Goal: Transaction & Acquisition: Download file/media

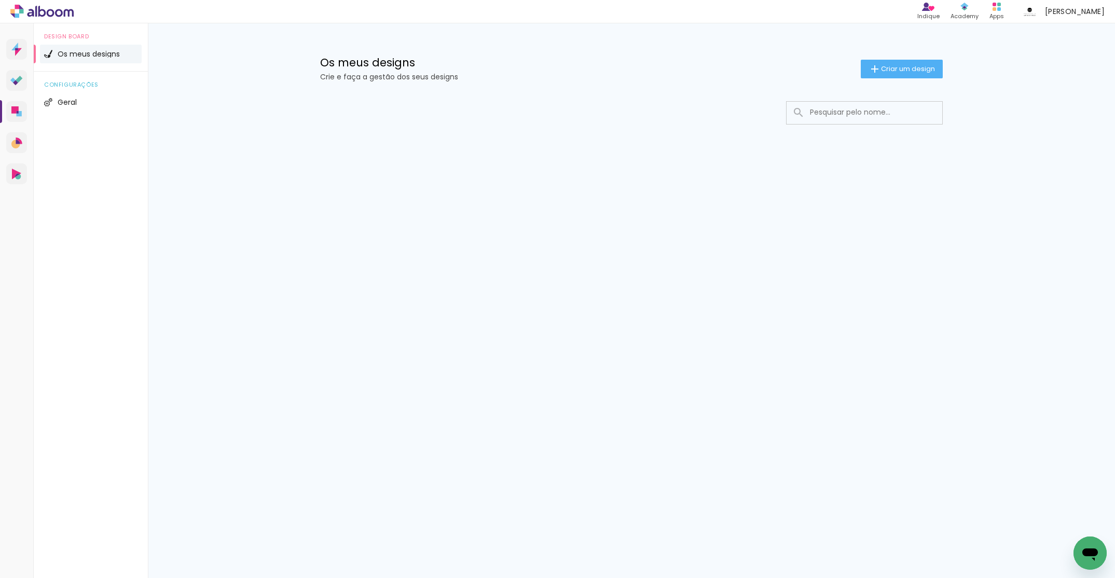
click at [868, 113] on input at bounding box center [878, 112] width 148 height 21
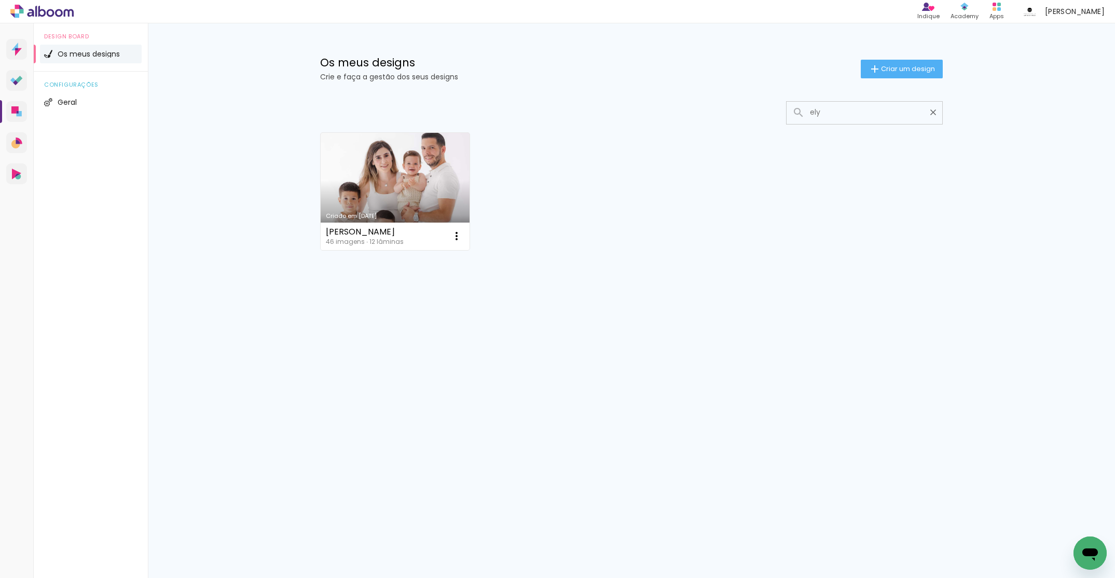
type input "ely"
type paper-input "ely"
click at [389, 188] on link "Criado em [DATE]" at bounding box center [395, 191] width 149 height 117
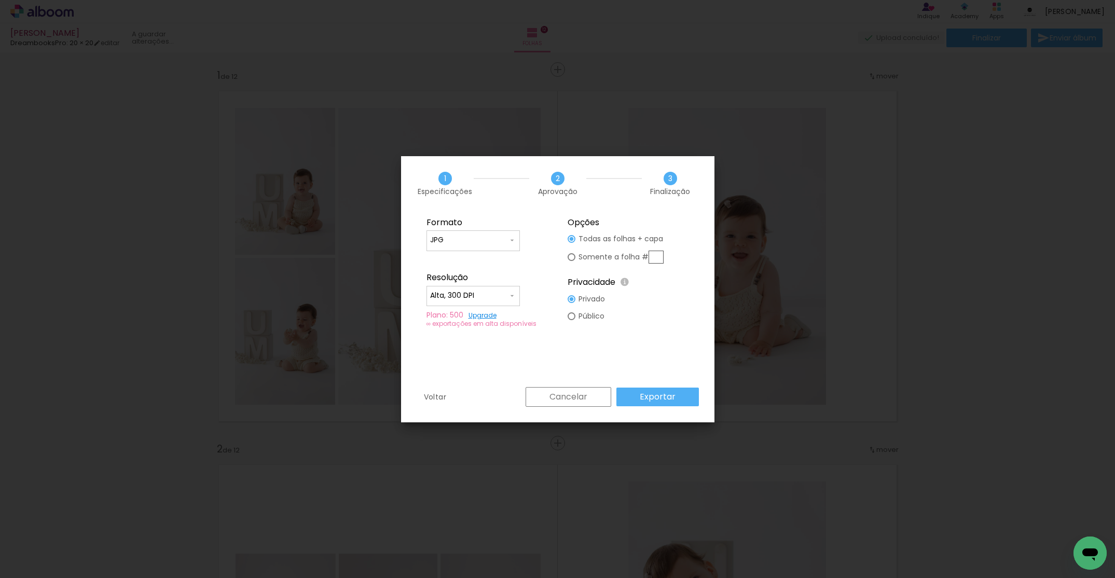
scroll to position [3781, 0]
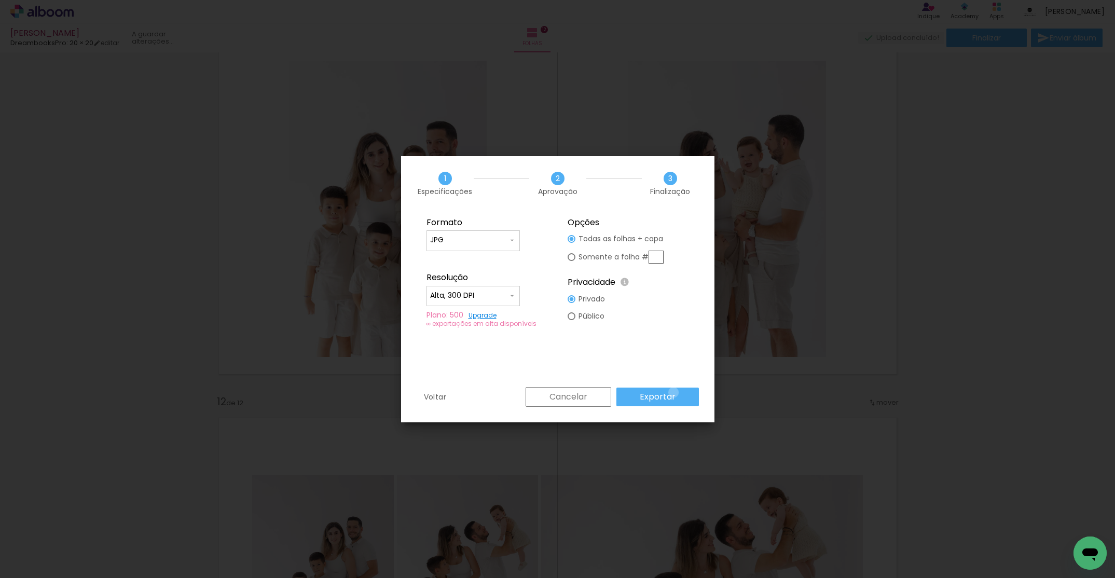
click at [0, 0] on slot "Exportar" at bounding box center [0, 0] width 0 height 0
click at [0, 0] on slot "Voltar" at bounding box center [0, 0] width 0 height 0
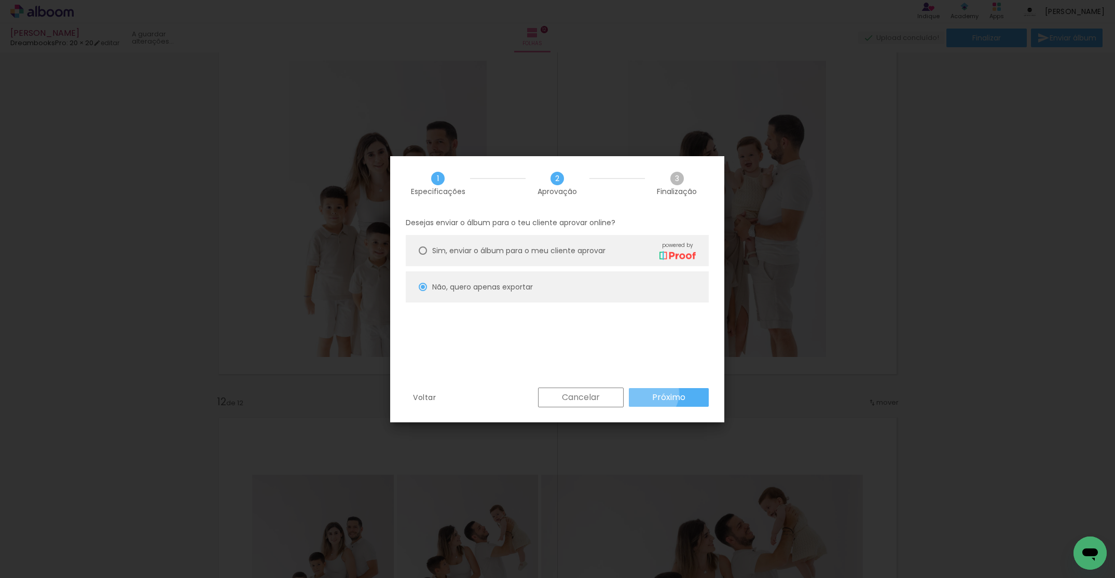
click at [649, 394] on paper-button "Próximo" at bounding box center [669, 397] width 80 height 19
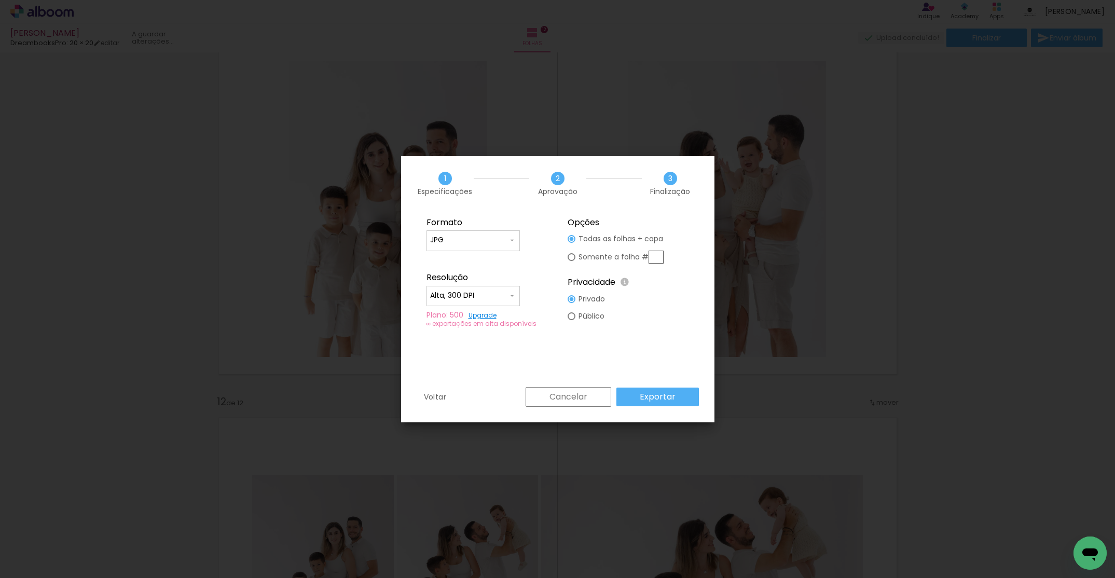
click at [0, 0] on slot "Exportar" at bounding box center [0, 0] width 0 height 0
click at [660, 386] on div "Formato JPG PDF Resolução Alta, 300 DPI Baixa Plano: 500 Upgrade ∞ exportações …" at bounding box center [557, 299] width 313 height 176
click at [0, 0] on slot "Cancelar" at bounding box center [0, 0] width 0 height 0
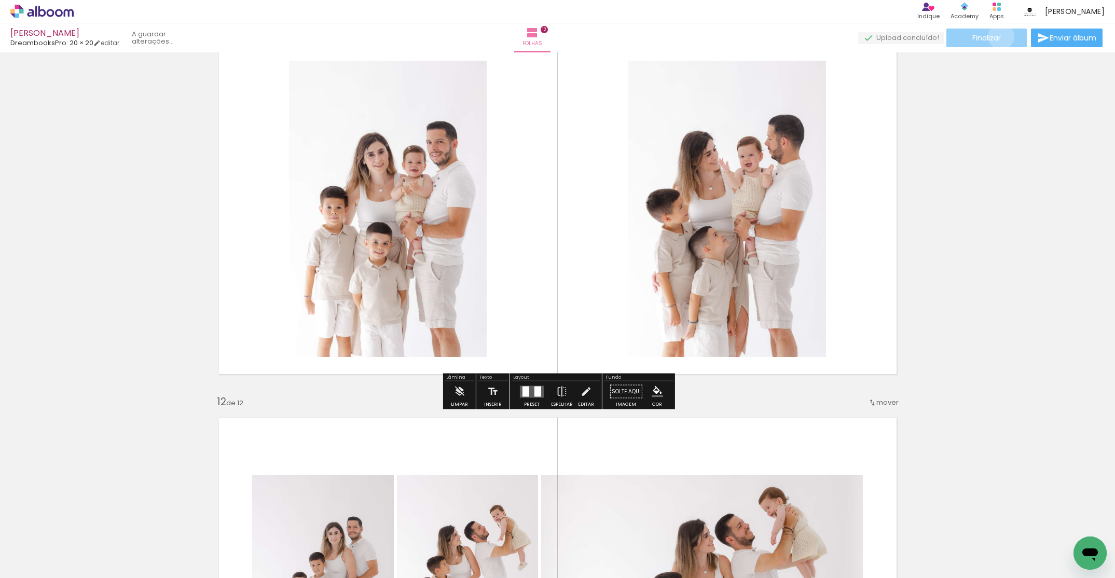
click at [997, 36] on span "Finalizar" at bounding box center [986, 37] width 29 height 7
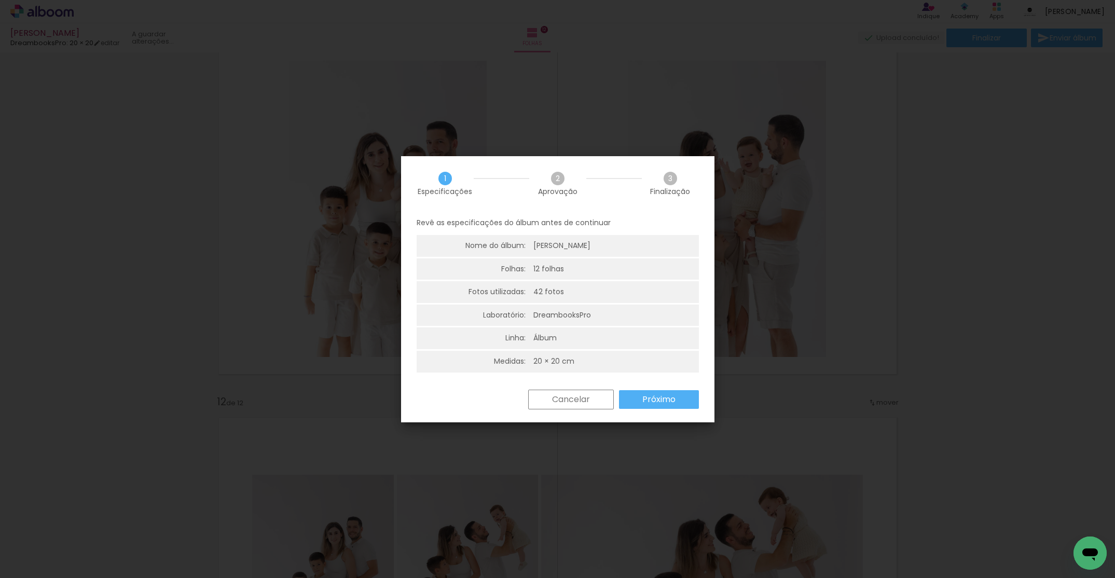
drag, startPoint x: 673, startPoint y: 404, endPoint x: 581, endPoint y: 361, distance: 101.4
click at [0, 0] on slot "Próximo" at bounding box center [0, 0] width 0 height 0
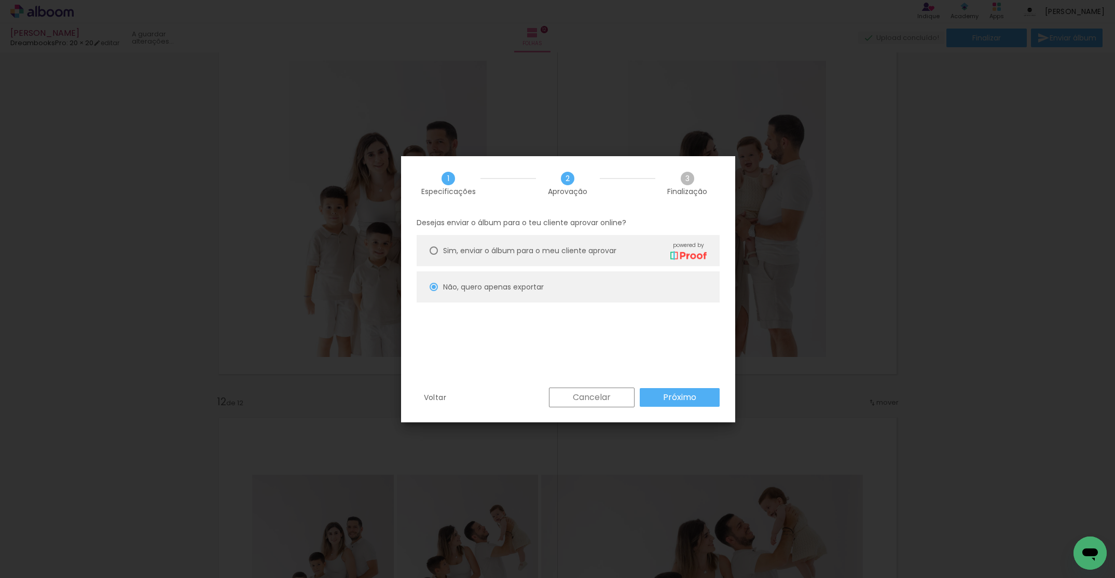
click at [0, 0] on slot "Próximo" at bounding box center [0, 0] width 0 height 0
type input "Alta, 300 DPI"
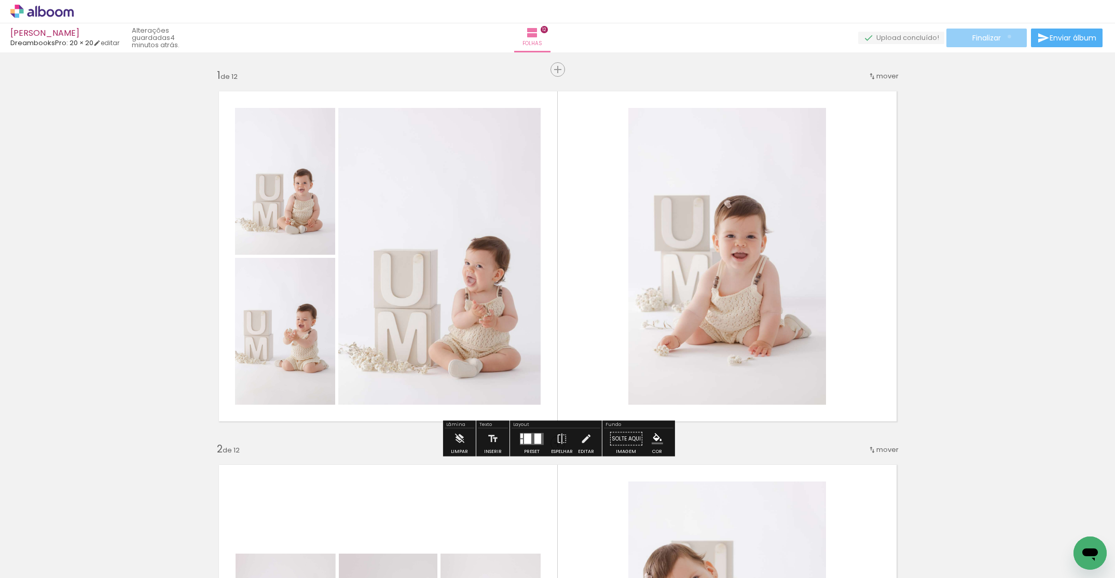
click at [1005, 36] on paper-button "Finalizar" at bounding box center [986, 38] width 80 height 19
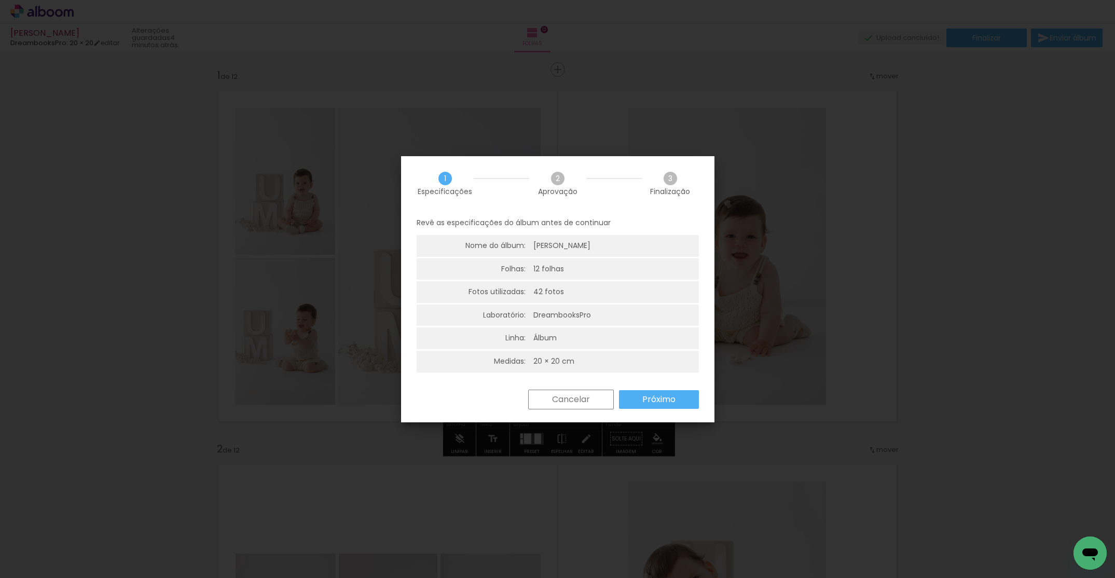
drag, startPoint x: 675, startPoint y: 393, endPoint x: 666, endPoint y: 395, distance: 9.1
click at [675, 393] on paper-button "Próximo" at bounding box center [659, 399] width 80 height 19
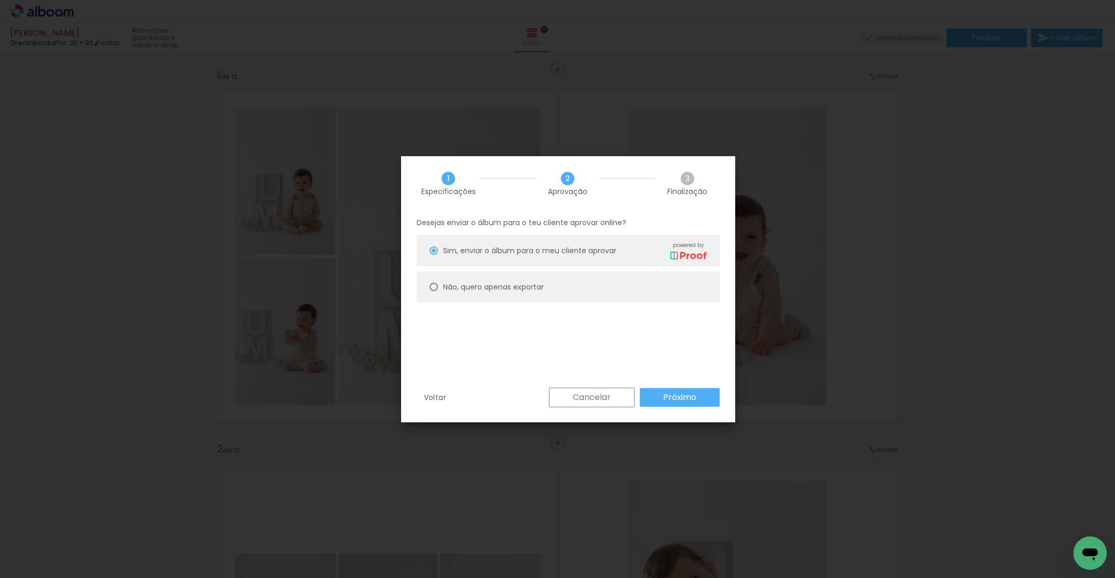
drag, startPoint x: 489, startPoint y: 287, endPoint x: 623, endPoint y: 358, distance: 152.0
click at [0, 0] on slot "Não, quero apenas exportar" at bounding box center [0, 0] width 0 height 0
type paper-radio-button "on"
drag, startPoint x: 673, startPoint y: 388, endPoint x: 677, endPoint y: 392, distance: 5.5
click at [673, 389] on paper-button "Próximo" at bounding box center [679, 397] width 80 height 19
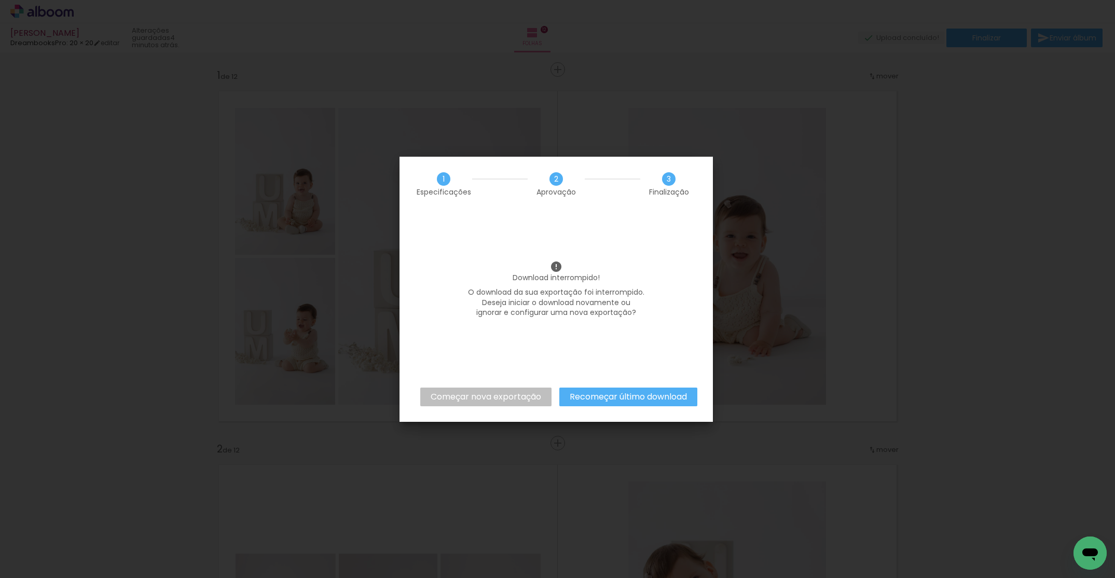
click at [0, 0] on slot "Recomeçar último download" at bounding box center [0, 0] width 0 height 0
